Goal: Find specific page/section: Find specific page/section

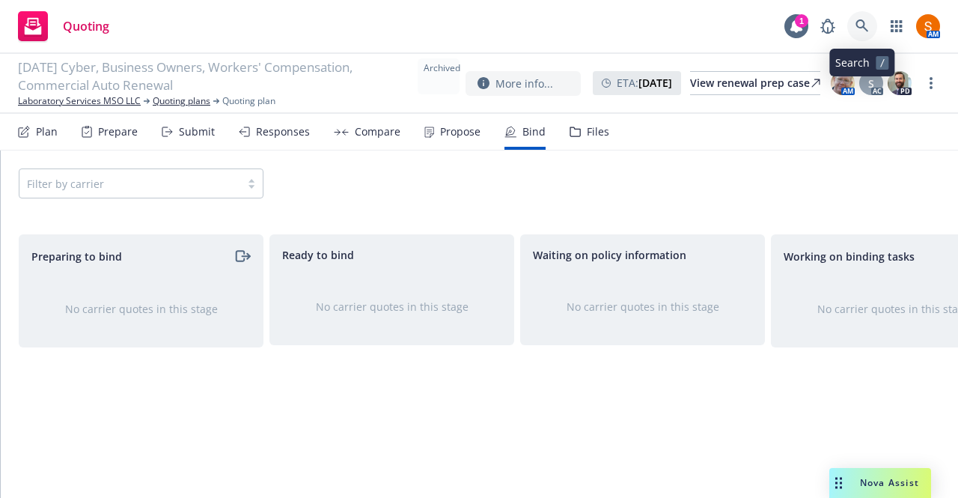
click at [865, 22] on icon at bounding box center [862, 25] width 13 height 13
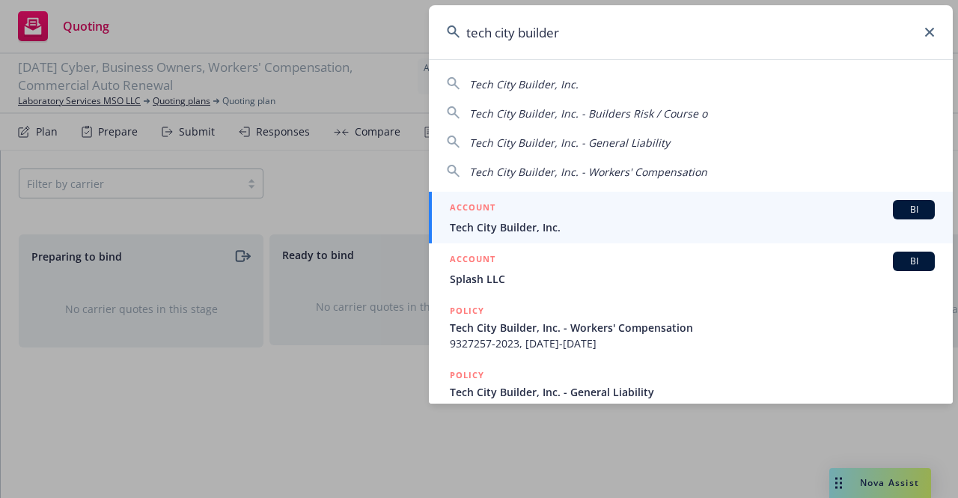
type input "tech city builder"
click at [642, 225] on span "Tech City Builder, Inc." at bounding box center [692, 227] width 485 height 16
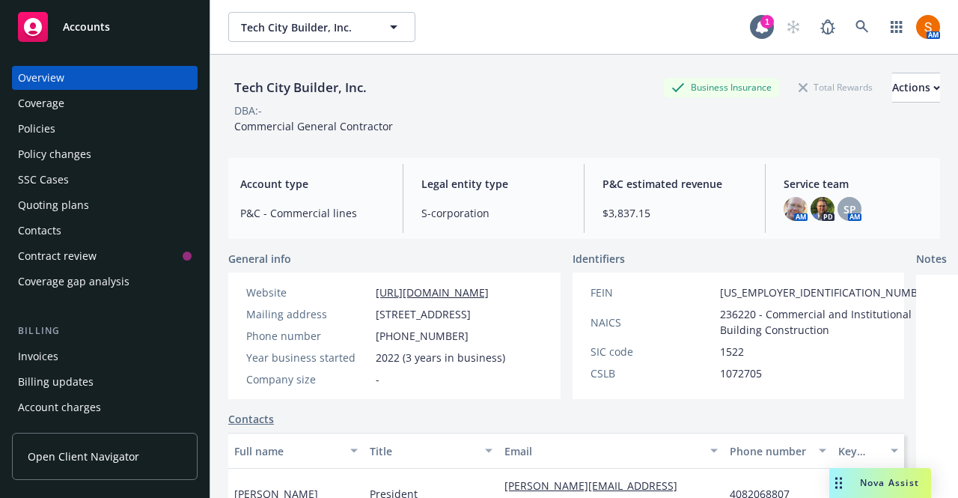
click at [42, 126] on div "Policies" at bounding box center [36, 129] width 37 height 24
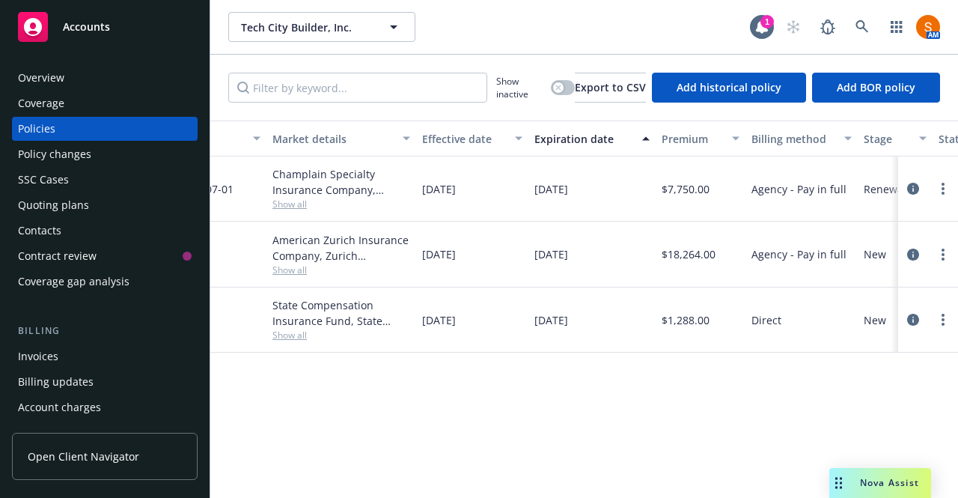
scroll to position [0, 394]
click at [916, 320] on icon "circleInformation" at bounding box center [913, 320] width 12 height 12
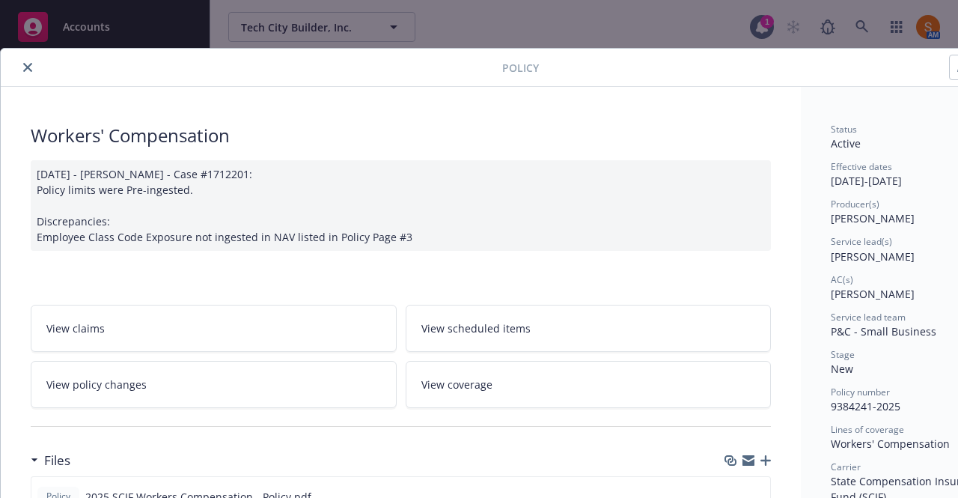
click at [27, 70] on icon "close" at bounding box center [27, 67] width 9 height 9
